Goal: Task Accomplishment & Management: Complete application form

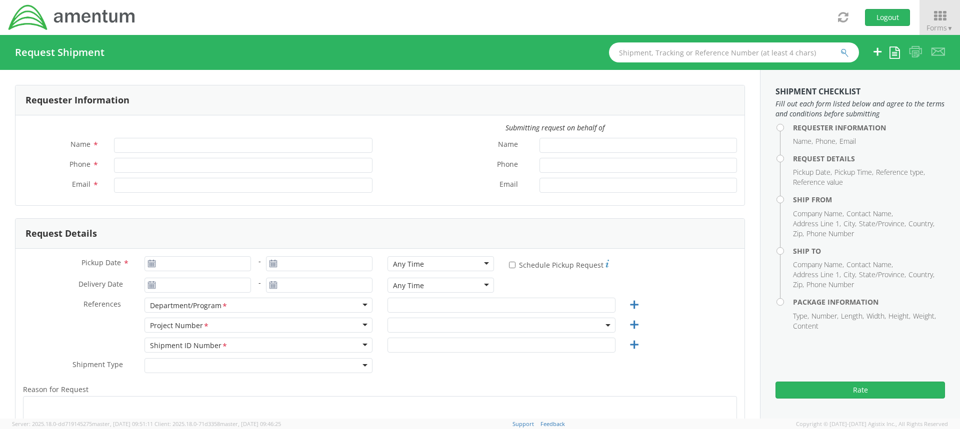
type input "[PERSON_NAME]"
type input "[PHONE_NUMBER]"
type input "[EMAIL_ADDRESS][DOMAIN_NAME]"
select select "OCCP.705446.FLCVA"
click at [945, 21] on icon at bounding box center [939, 16] width 46 height 14
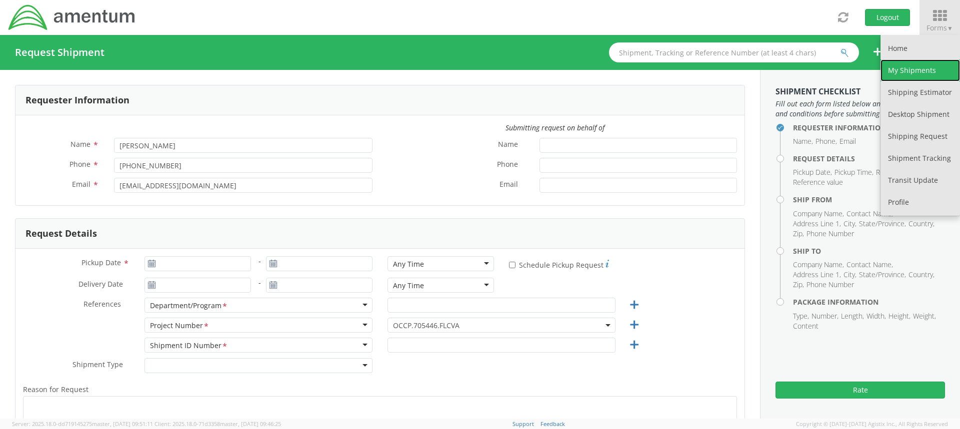
click at [920, 70] on link "My Shipments" at bounding box center [919, 70] width 79 height 22
